Goal: Task Accomplishment & Management: Use online tool/utility

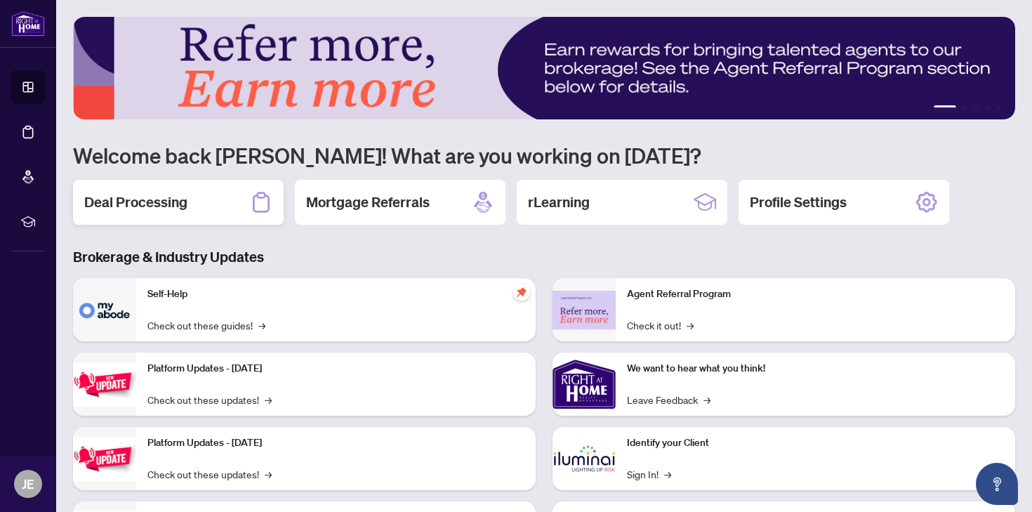
click at [216, 197] on div "Deal Processing" at bounding box center [178, 202] width 211 height 45
